Goal: Transaction & Acquisition: Purchase product/service

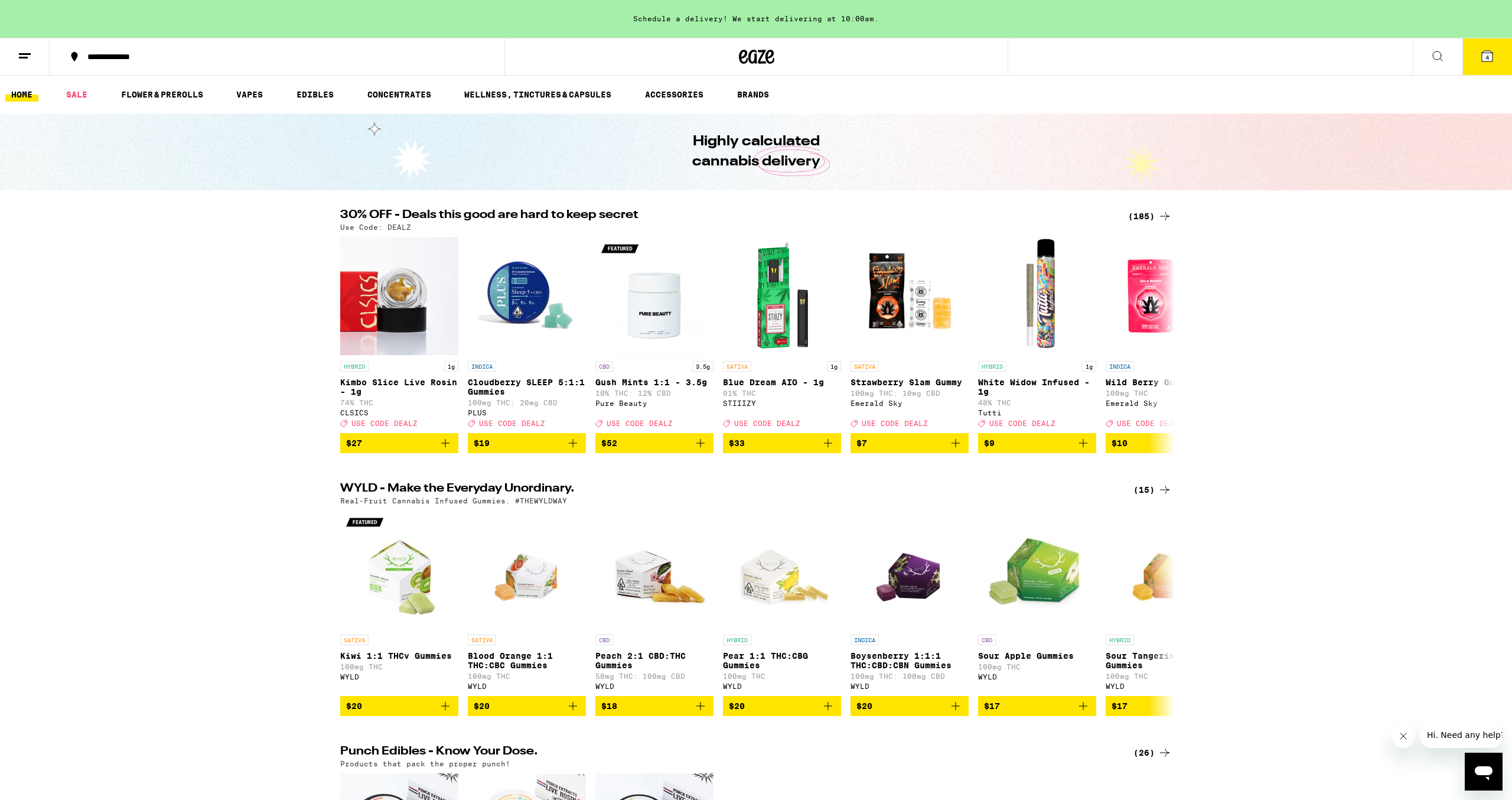
click at [1143, 214] on div "(185)" at bounding box center [1149, 216] width 43 height 14
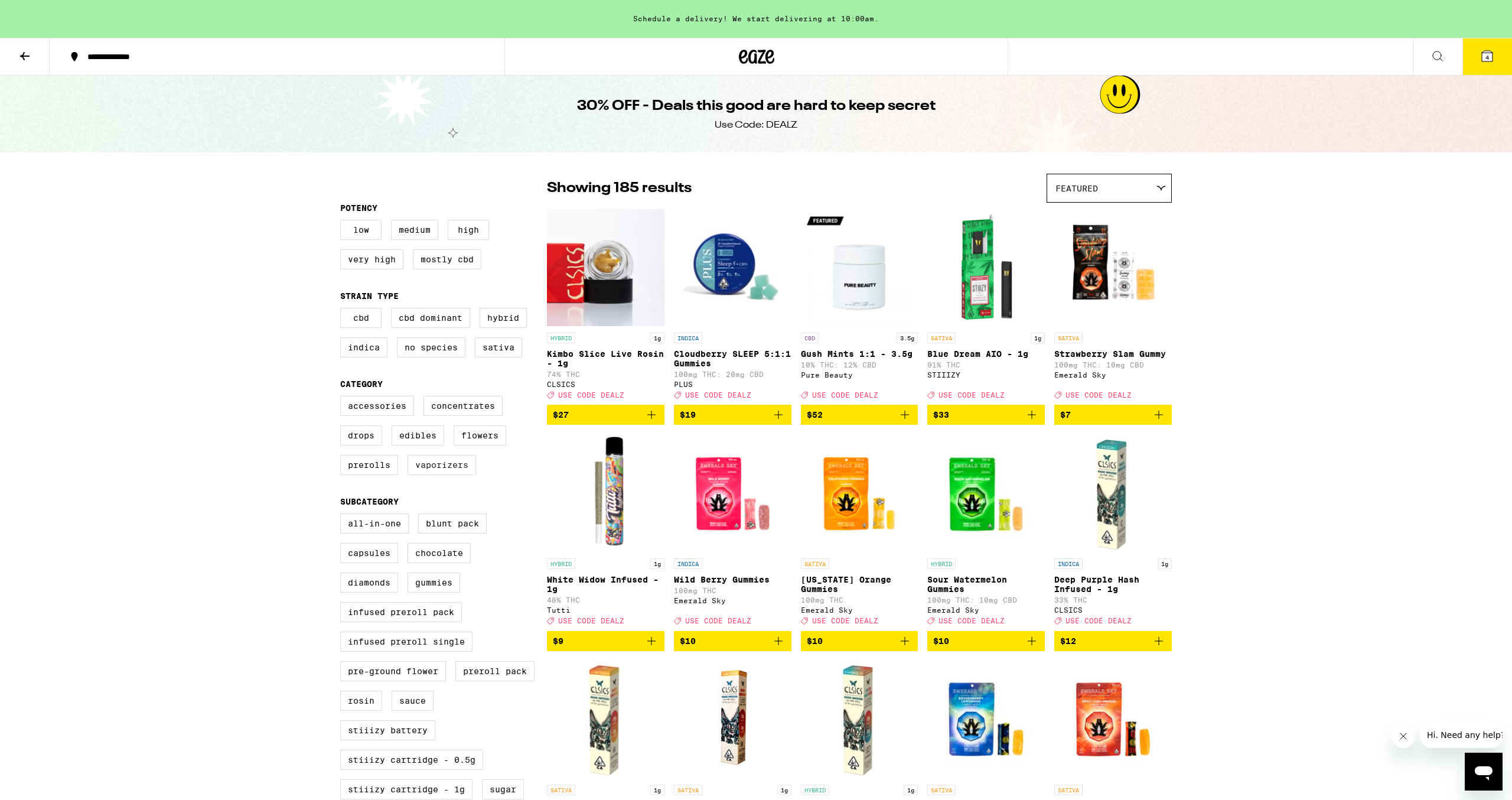
click at [449, 474] on label "Vaporizers" at bounding box center [441, 465] width 69 height 20
click at [343, 398] on input "Vaporizers" at bounding box center [343, 397] width 1 height 1
checkbox input "true"
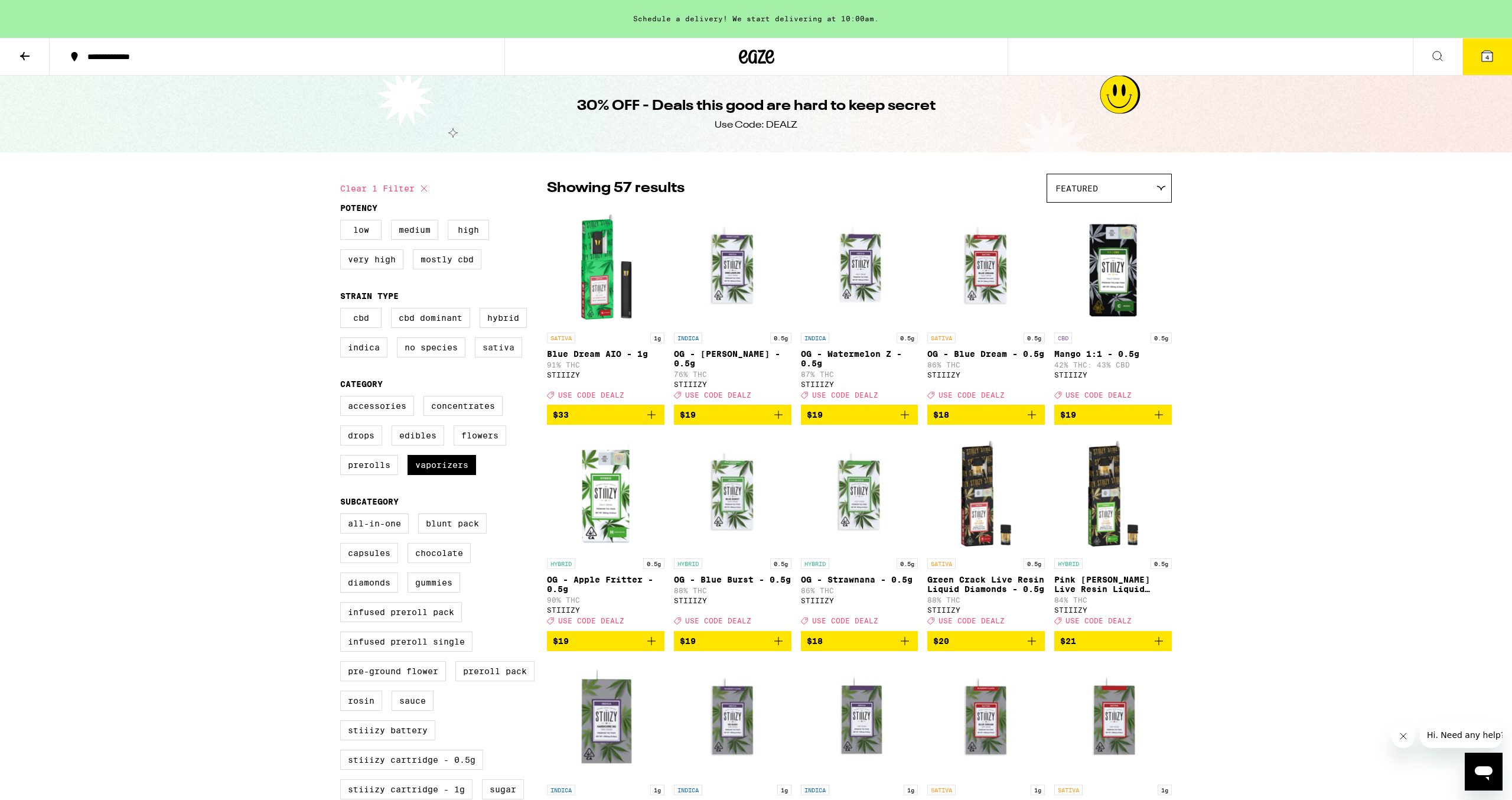
click at [508, 357] on label "Sativa" at bounding box center [498, 348] width 47 height 20
click at [343, 310] on input "Sativa" at bounding box center [343, 309] width 1 height 1
checkbox input "true"
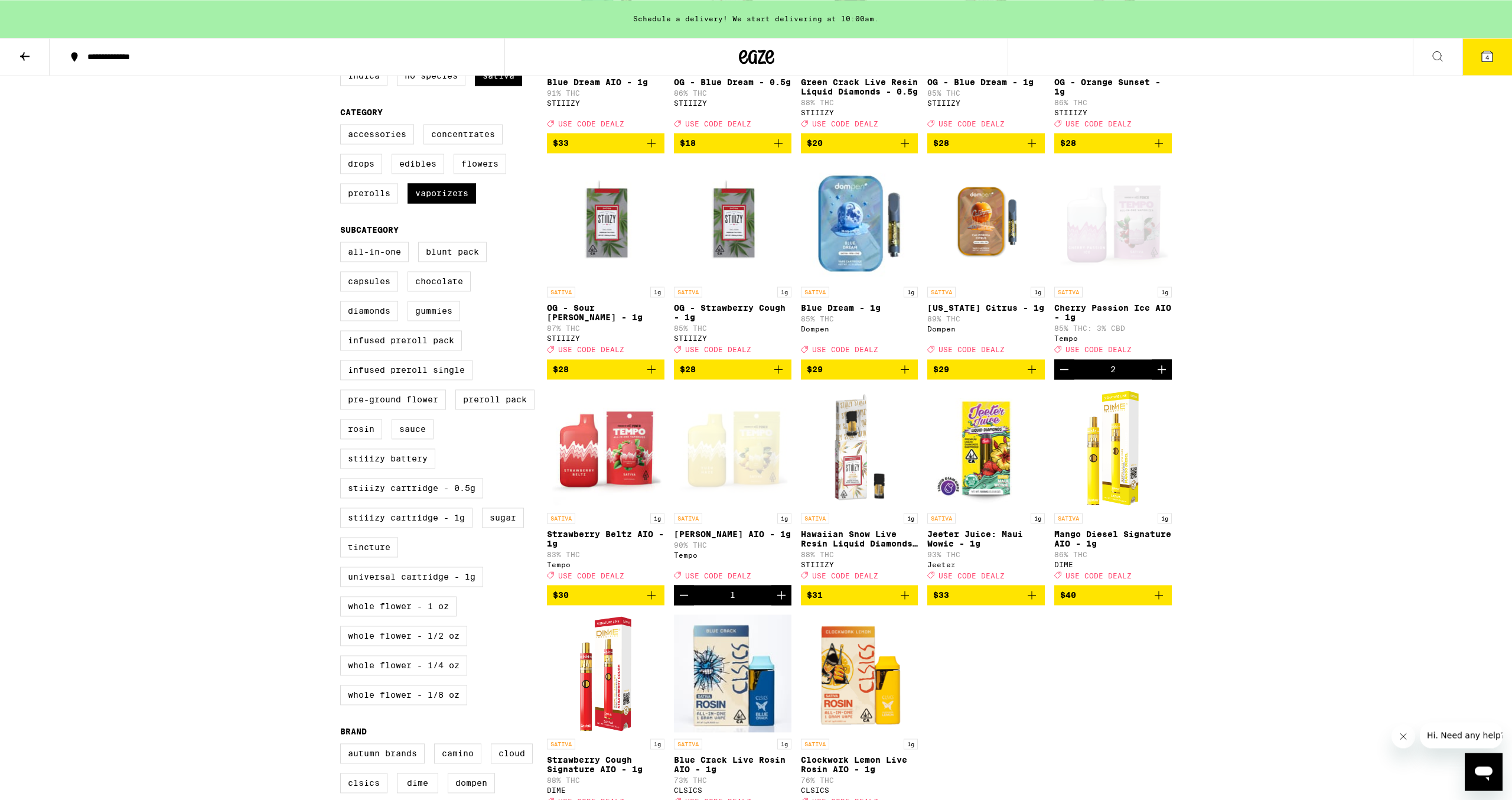
scroll to position [425, 0]
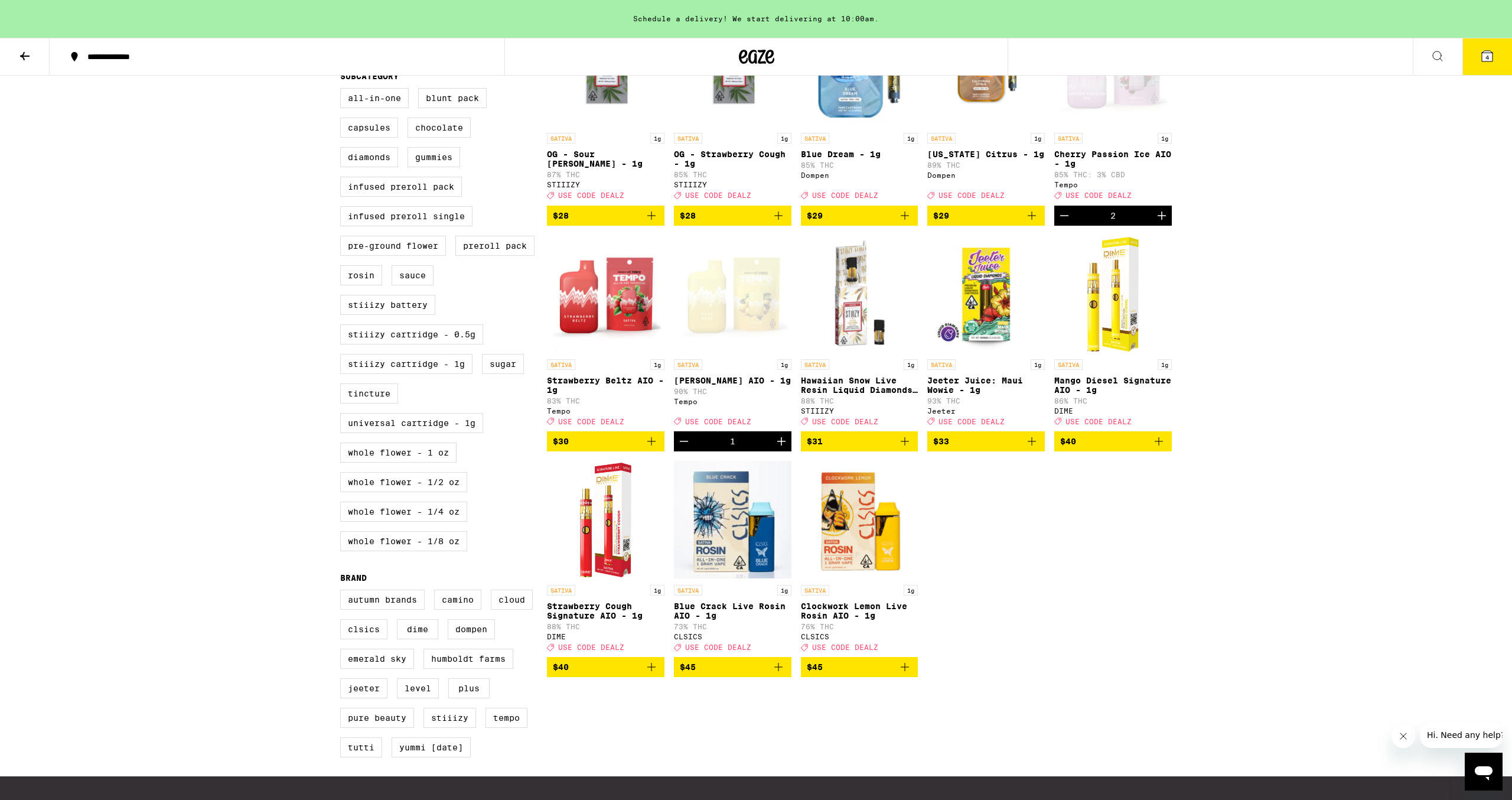
click at [783, 449] on icon "Increment" at bounding box center [782, 441] width 14 height 14
click at [786, 449] on icon "Increment" at bounding box center [782, 441] width 14 height 14
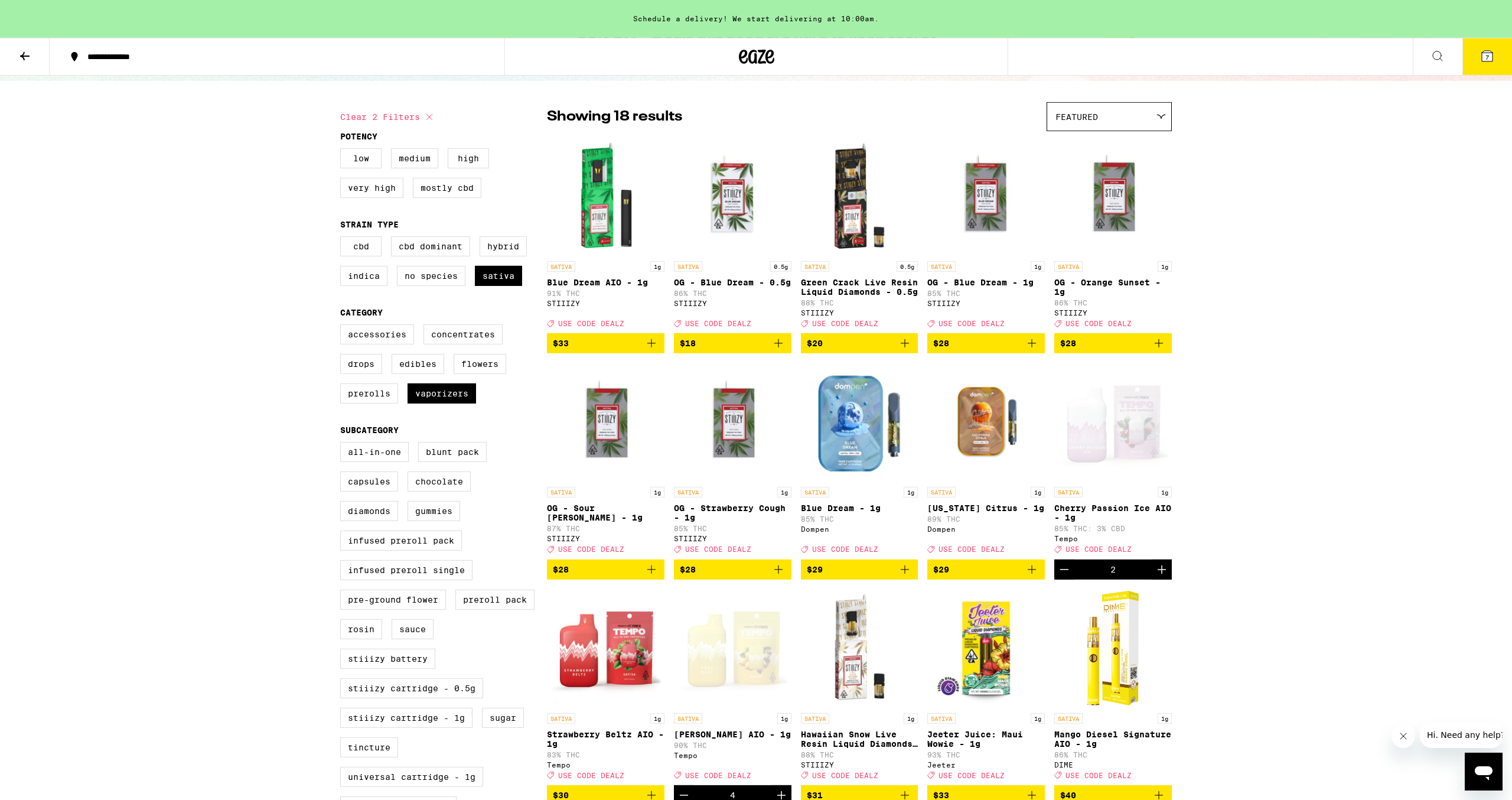
scroll to position [71, 0]
click at [1487, 55] on span "7" at bounding box center [1487, 57] width 4 height 7
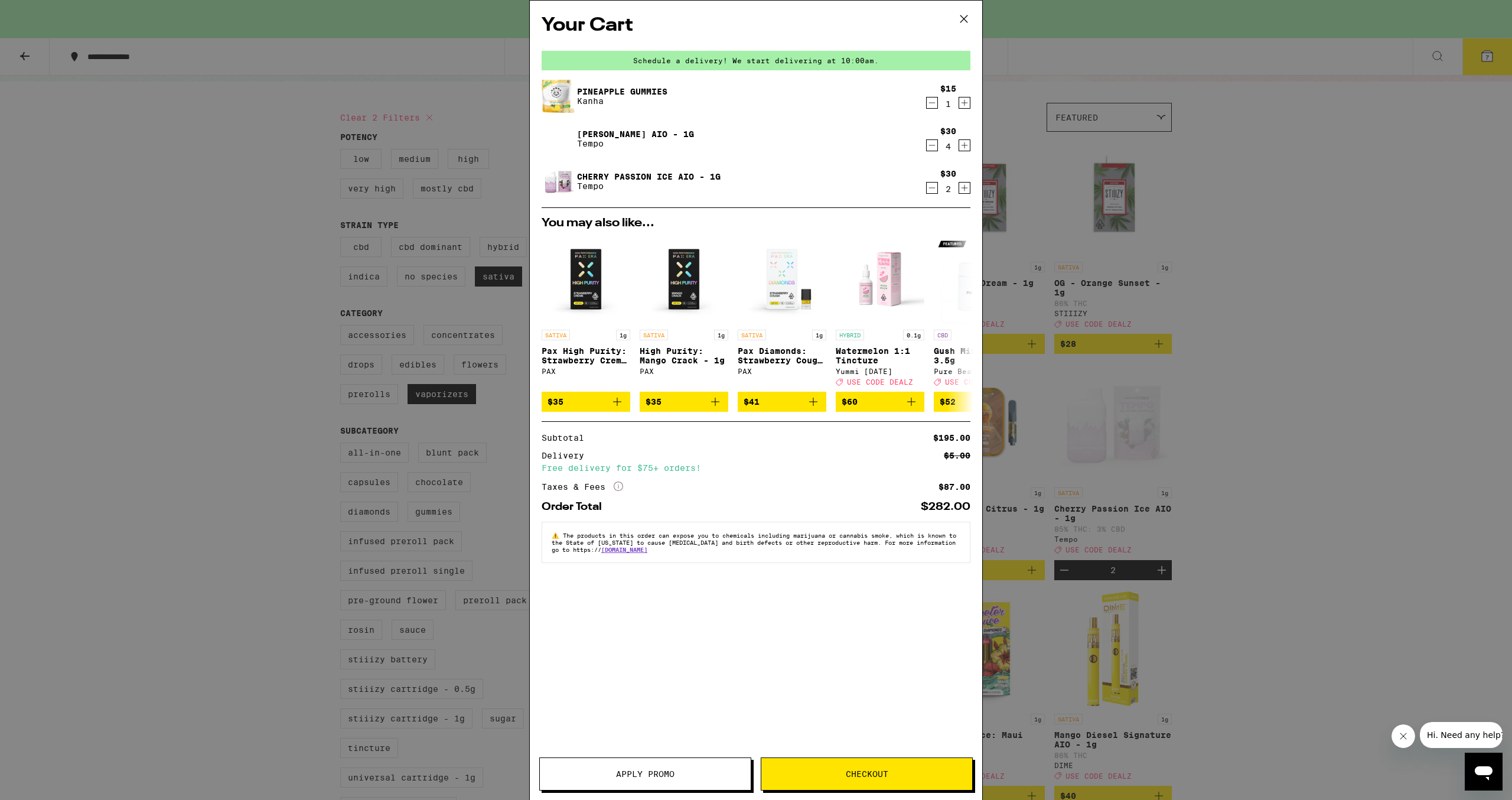
click at [659, 771] on span "Apply Promo" at bounding box center [645, 774] width 59 height 8
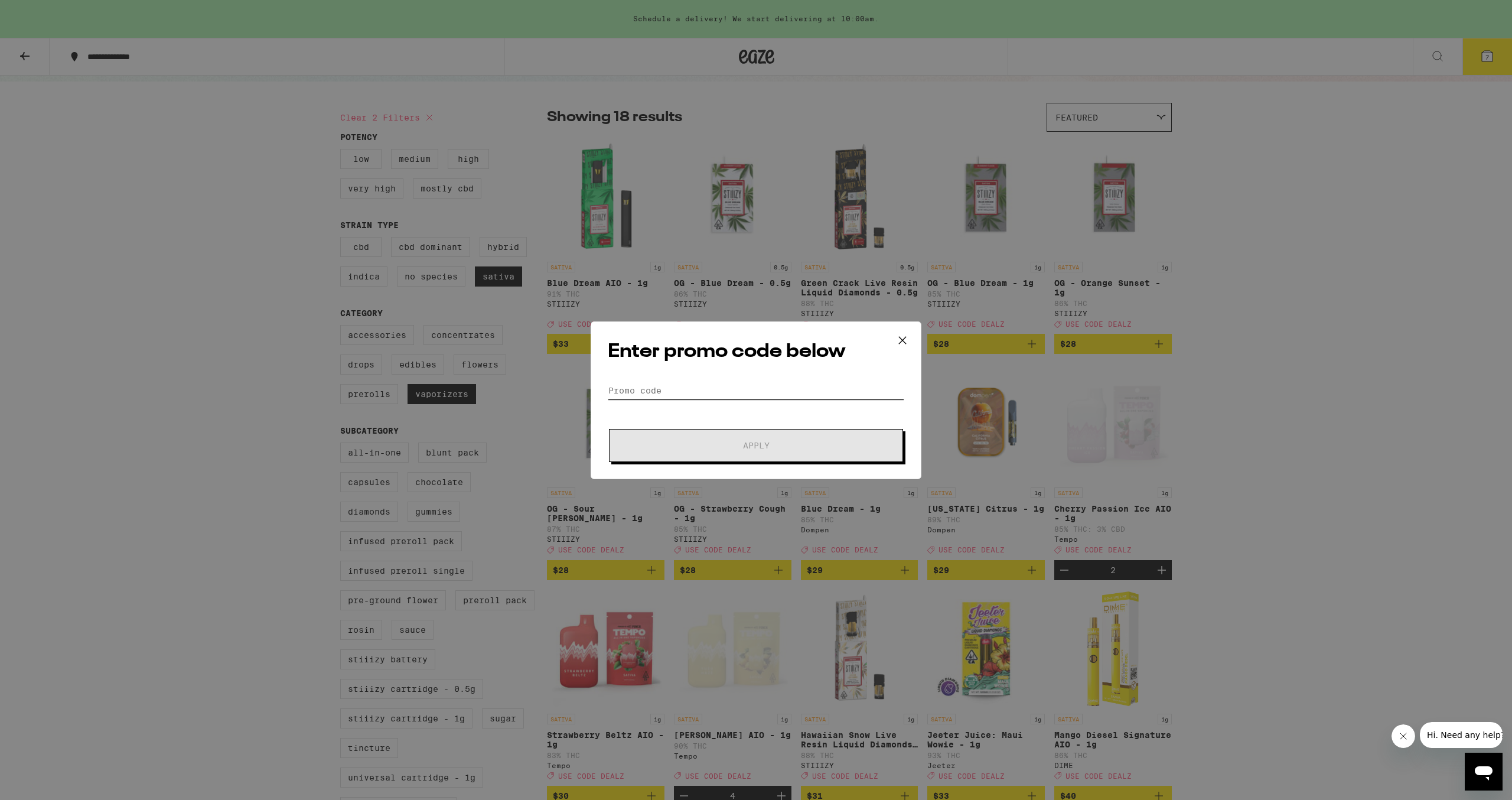
click at [715, 387] on input "Promo Code" at bounding box center [756, 391] width 297 height 18
type input "DEALZ"
click at [609, 429] on button "Apply" at bounding box center [756, 445] width 294 height 33
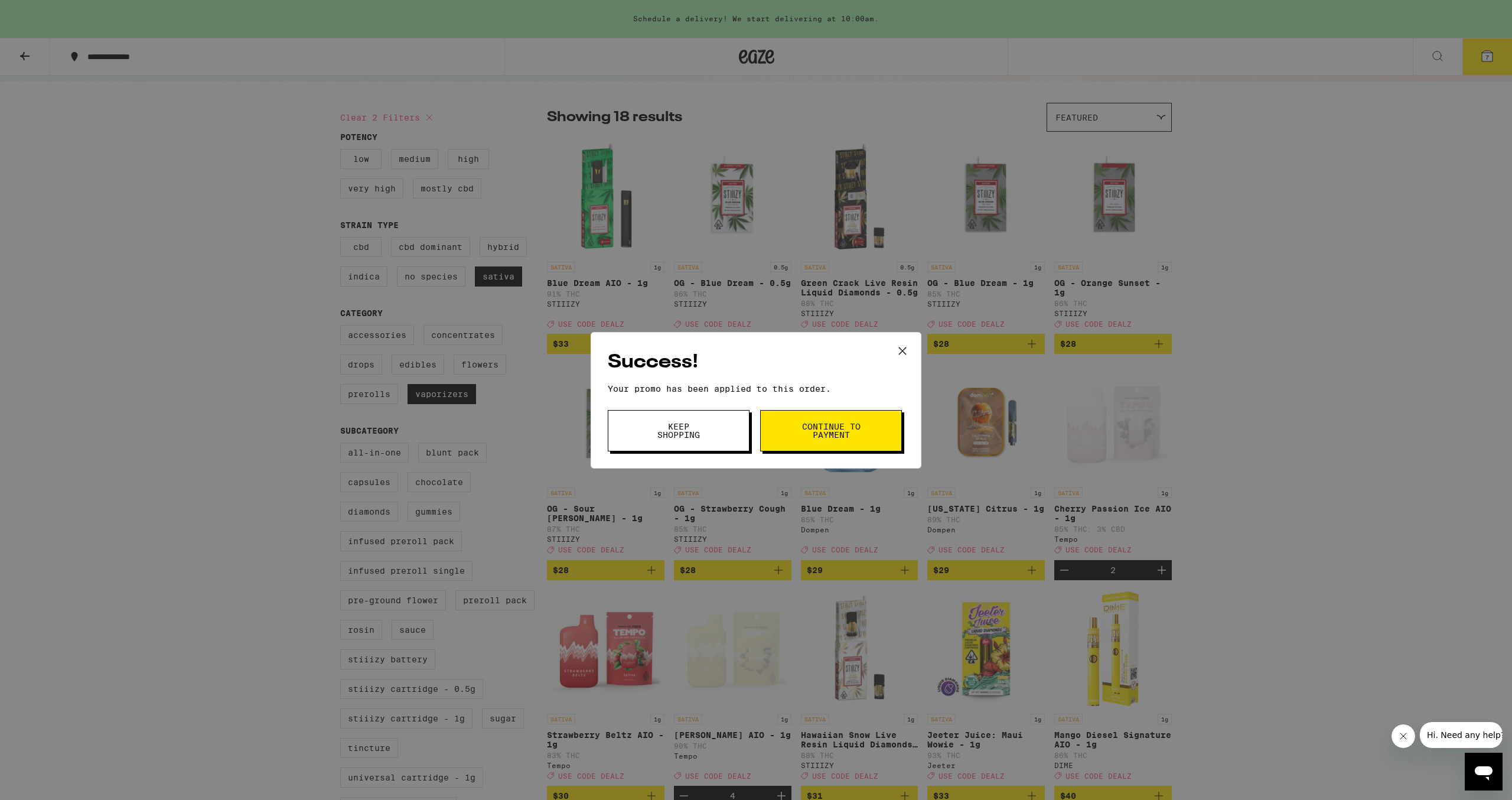
click at [907, 357] on icon at bounding box center [902, 351] width 18 height 18
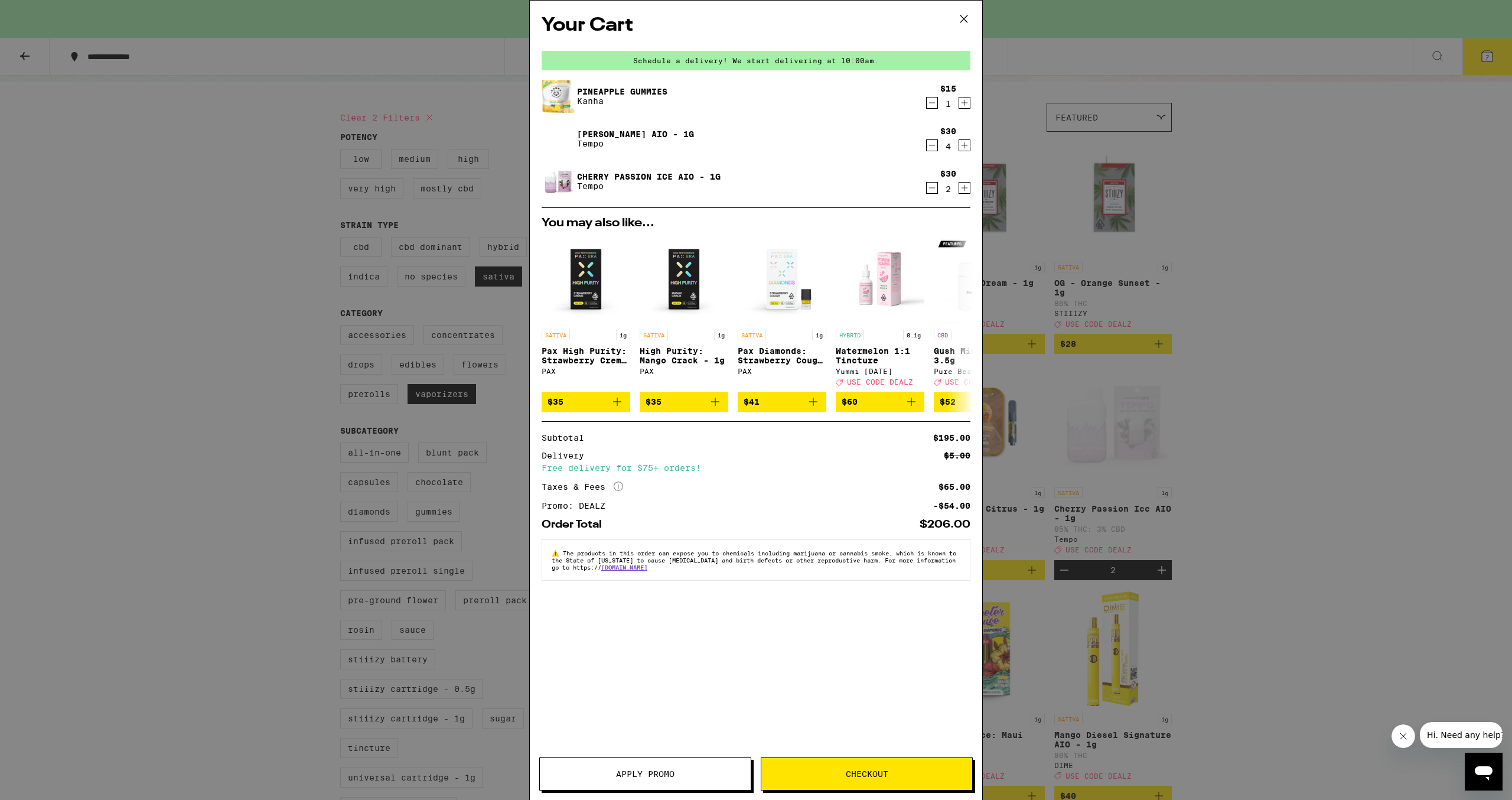
click at [935, 148] on icon "Decrement" at bounding box center [932, 145] width 11 height 14
click at [933, 146] on icon "Decrement" at bounding box center [932, 146] width 6 height 0
click at [967, 104] on icon "Increment" at bounding box center [965, 103] width 6 height 6
click at [835, 764] on button "Checkout" at bounding box center [867, 774] width 212 height 33
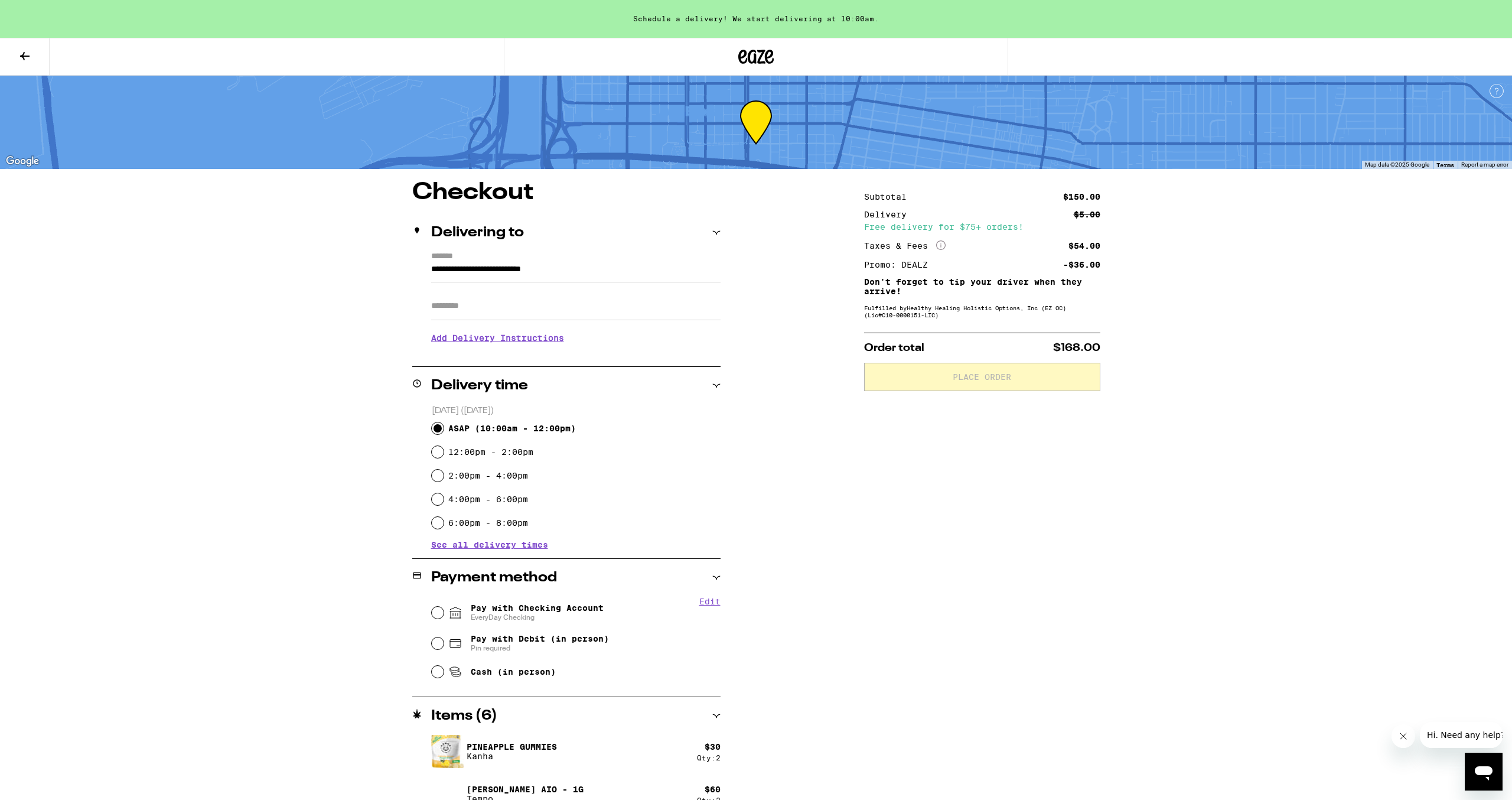
click at [438, 426] on input "ASAP ( 10:00am - 12:00pm )" at bounding box center [438, 428] width 12 height 12
radio input "true"
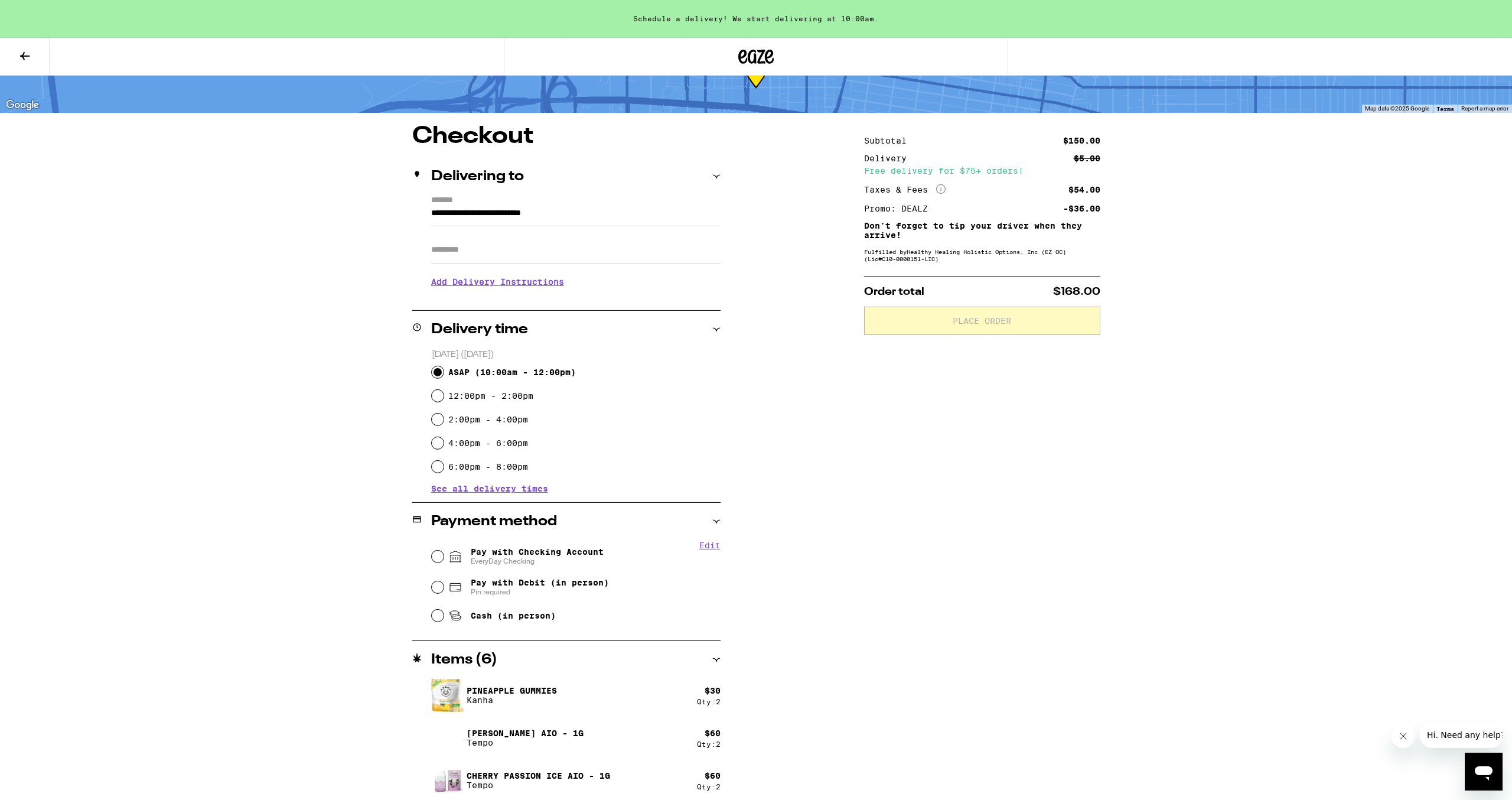
scroll to position [63, 0]
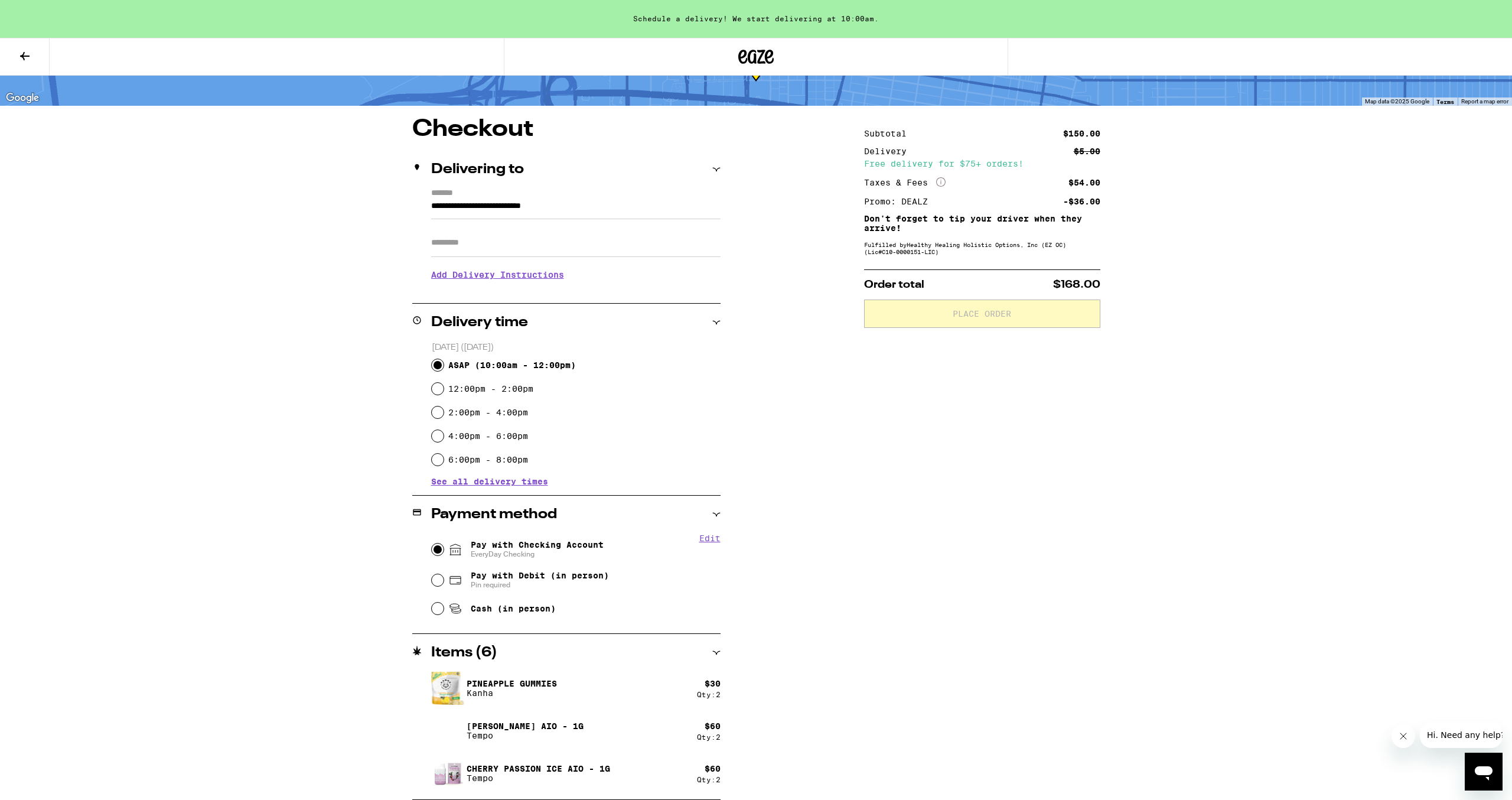
click at [439, 552] on input "Pay with Checking Account EveryDay Checking" at bounding box center [438, 549] width 12 height 12
radio input "true"
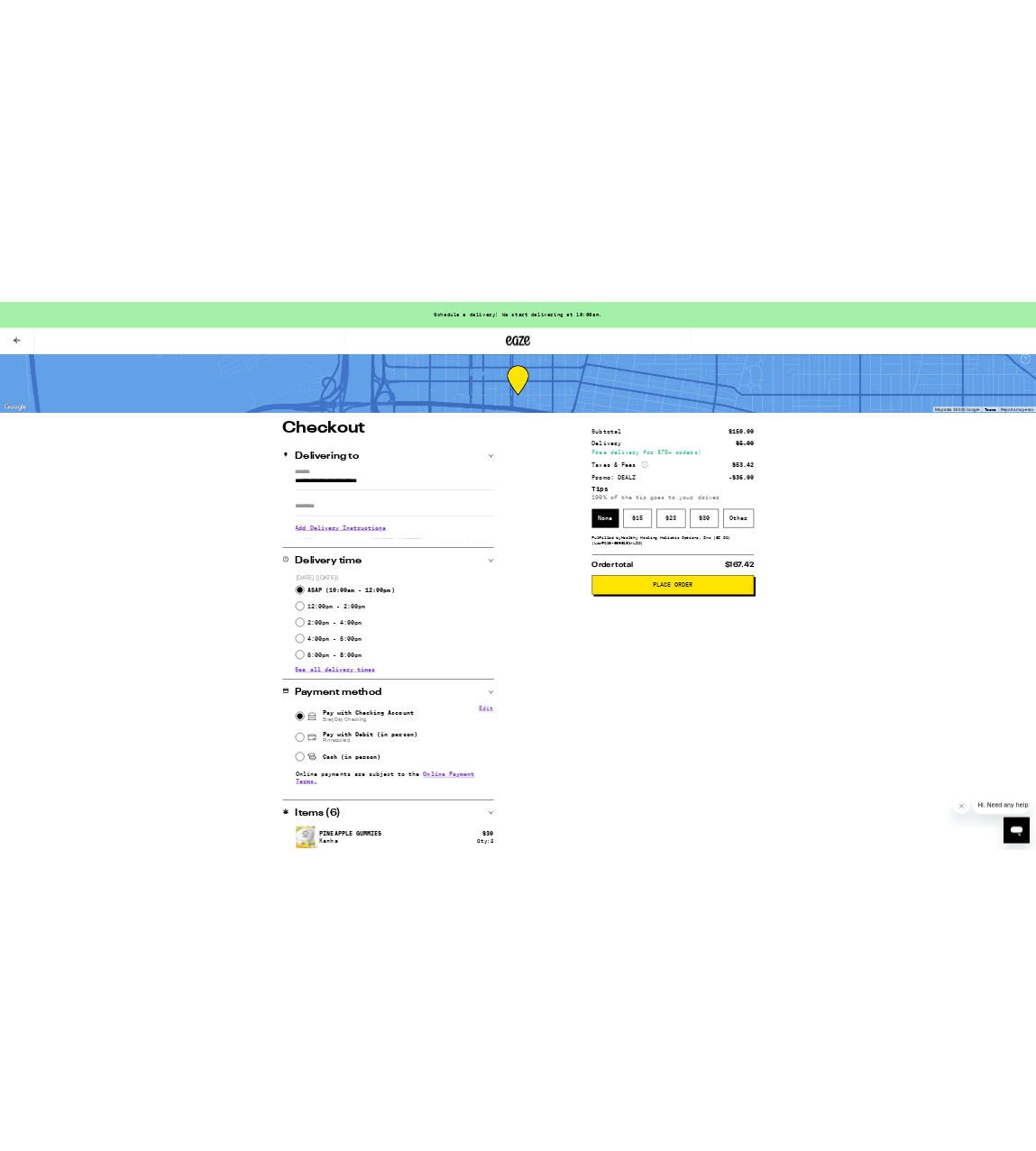
scroll to position [0, 0]
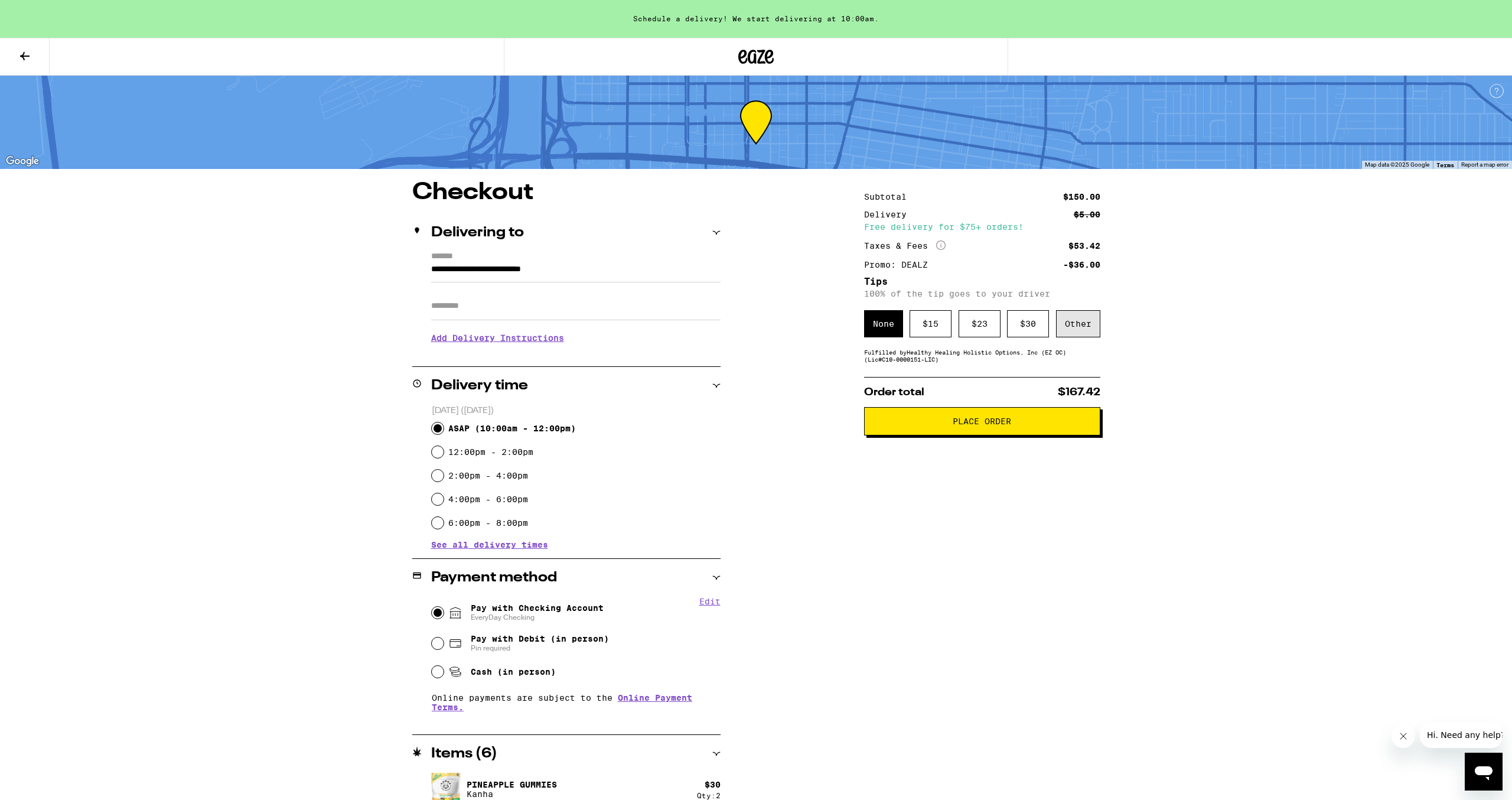
click at [1089, 328] on div "Other" at bounding box center [1078, 323] width 44 height 27
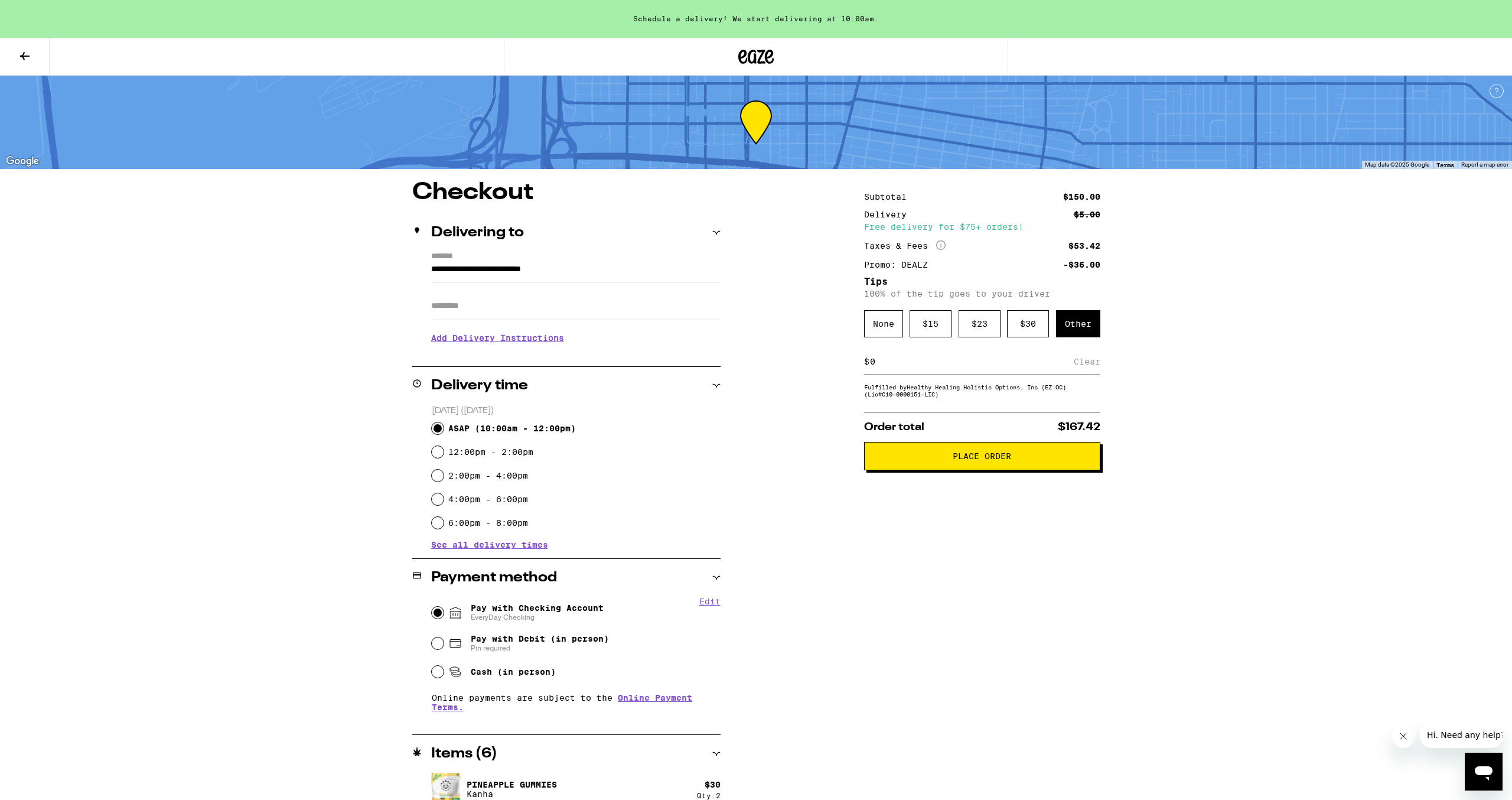
click at [1022, 367] on input at bounding box center [972, 362] width 205 height 11
type input "8"
click at [1083, 366] on div "Save" at bounding box center [1090, 361] width 21 height 26
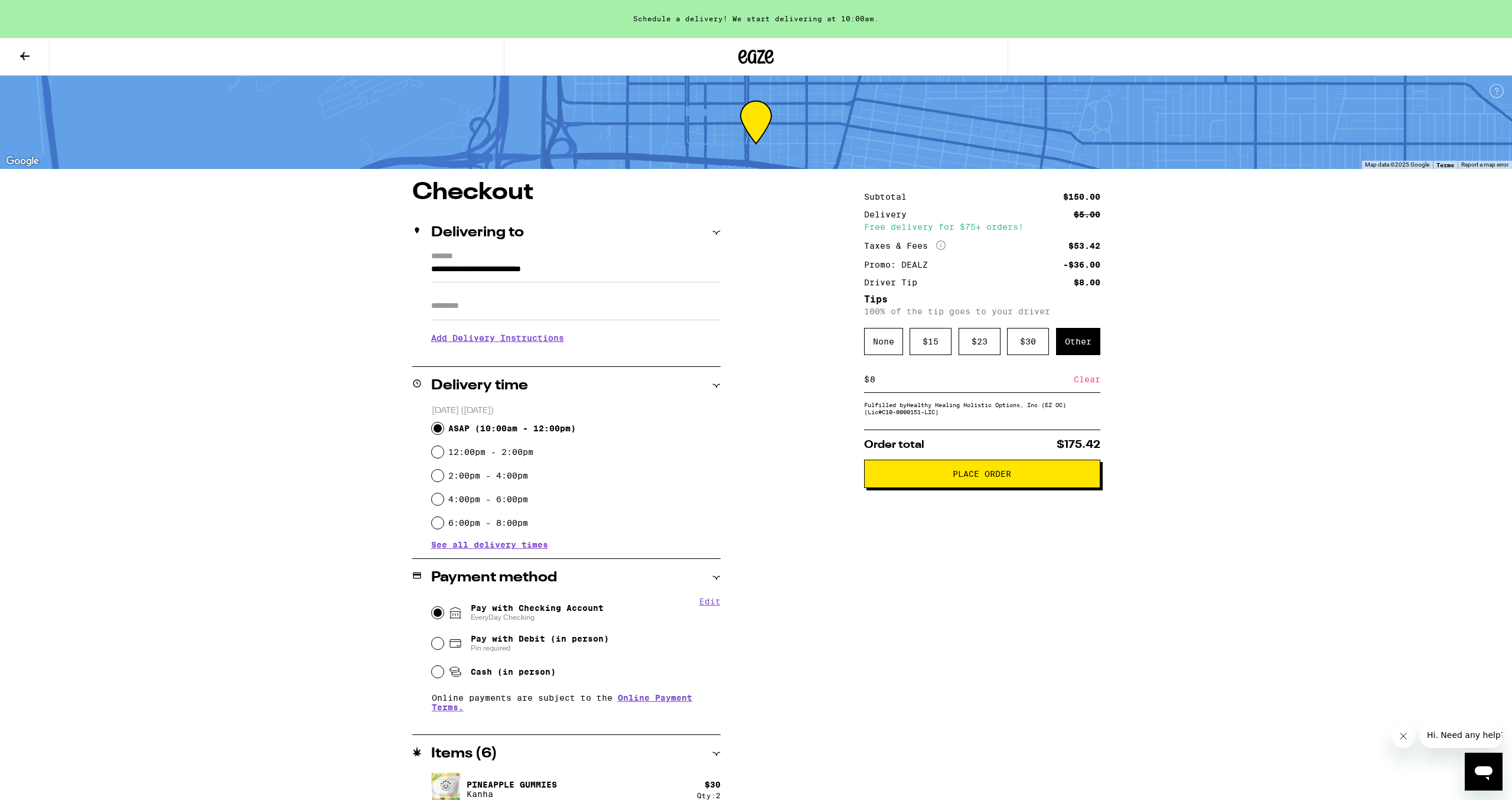
click at [542, 337] on h3 "Add Delivery Instructions" at bounding box center [576, 338] width 290 height 27
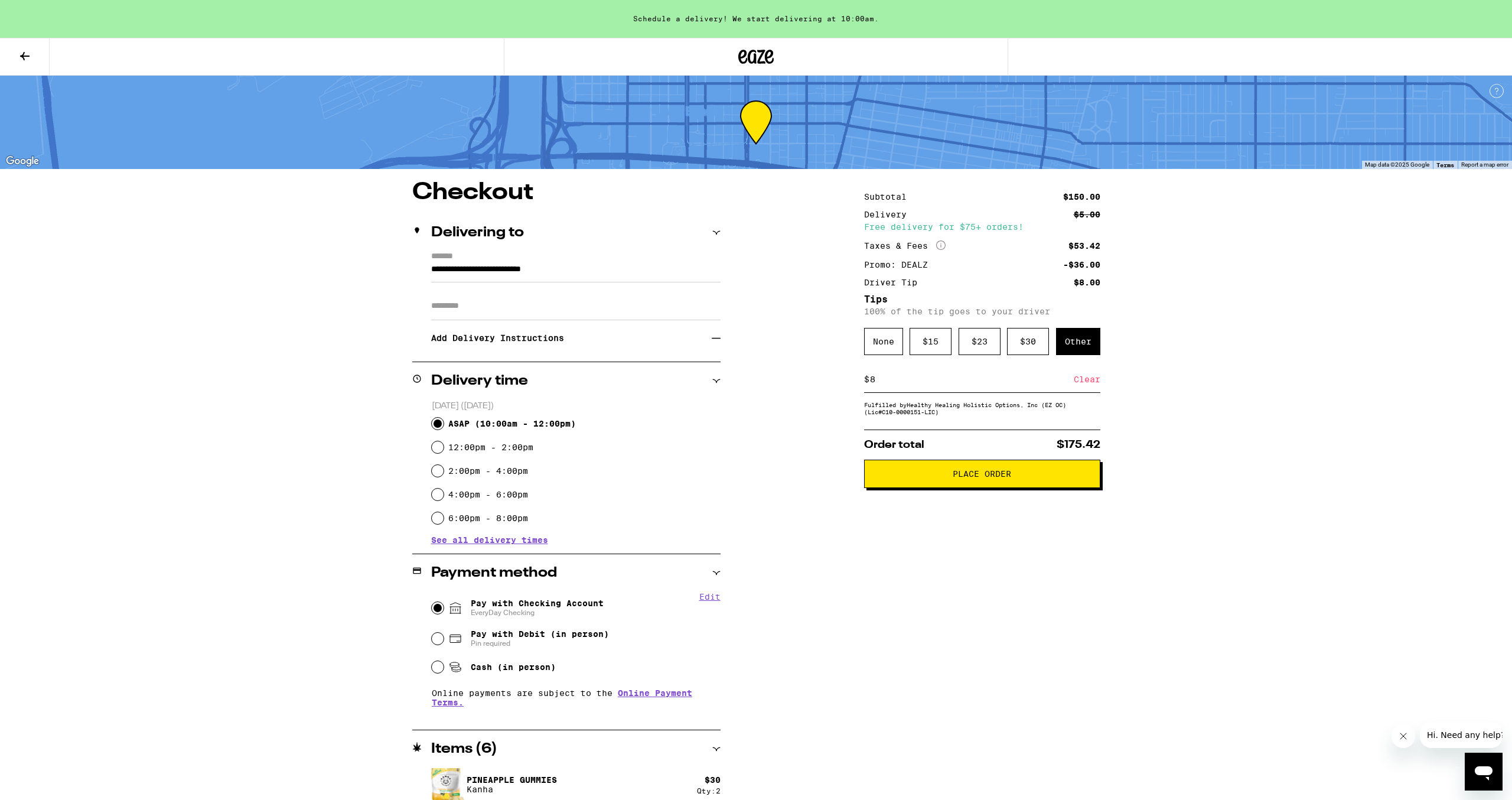
click at [537, 344] on h3 "Add Delivery Instructions" at bounding box center [571, 338] width 280 height 27
